Goal: Information Seeking & Learning: Learn about a topic

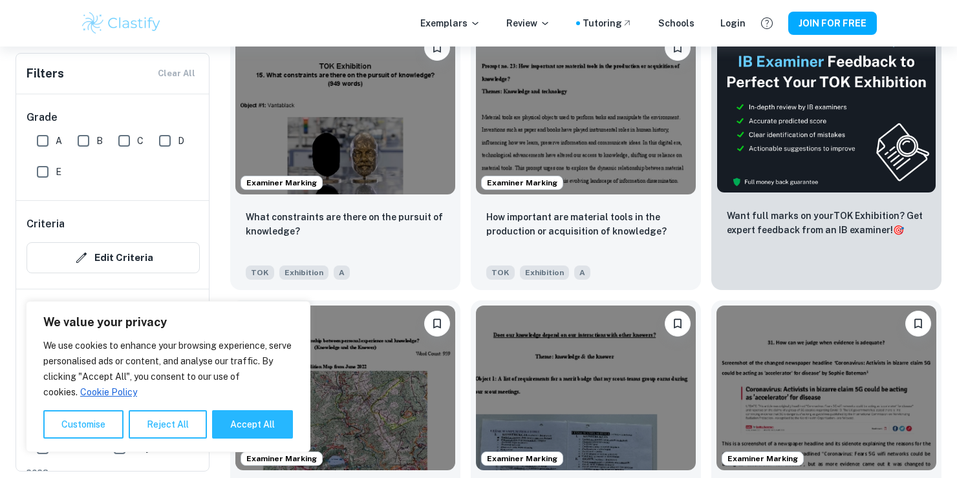
scroll to position [431, 0]
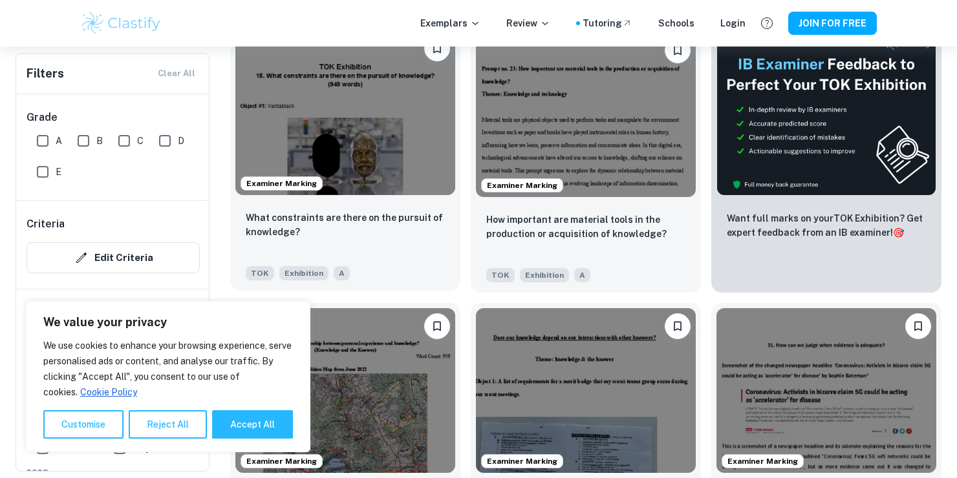
click at [411, 192] on img at bounding box center [345, 112] width 220 height 165
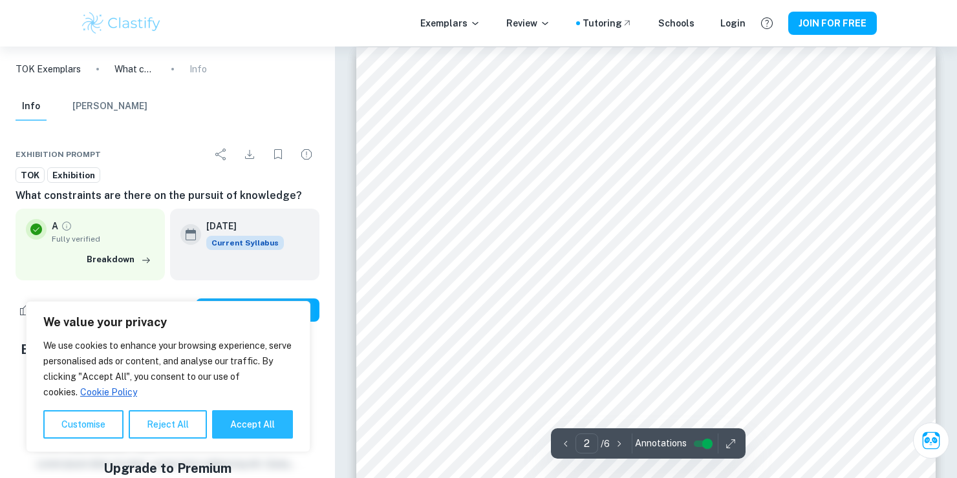
type input "1"
